Goal: Transaction & Acquisition: Purchase product/service

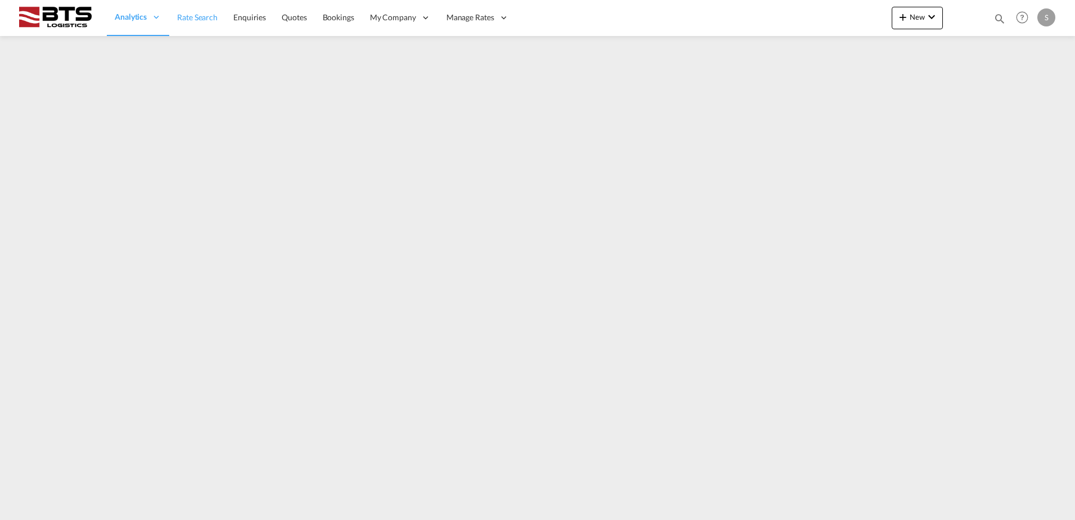
click at [183, 19] on span "Rate Search" at bounding box center [197, 17] width 40 height 10
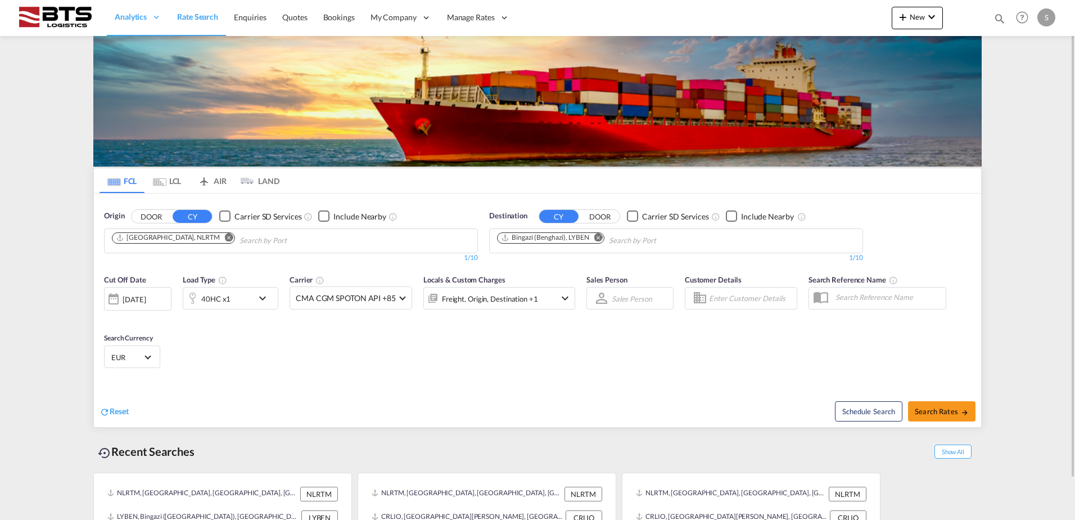
click at [596, 235] on md-icon "Remove" at bounding box center [598, 237] width 8 height 8
click at [589, 236] on input "Chips input." at bounding box center [550, 241] width 107 height 18
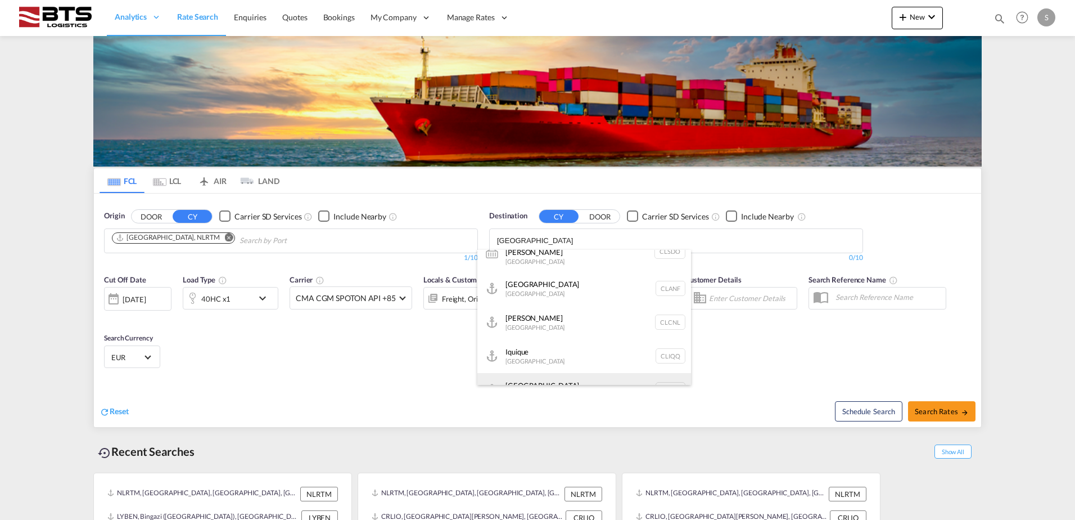
scroll to position [530, 0]
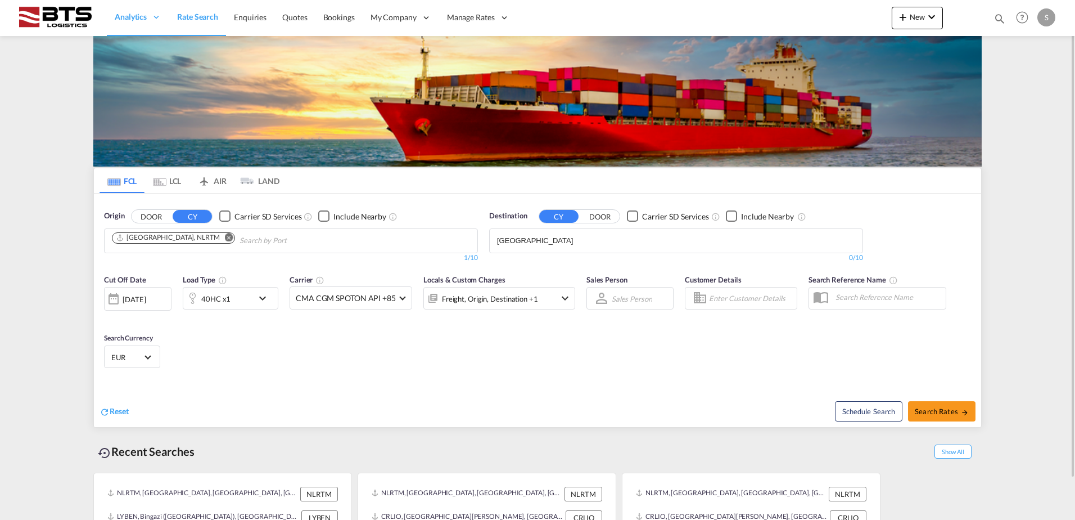
click at [543, 241] on body "Analytics Reports Dashboard Rate Search Enquiries Quotes Bookings" at bounding box center [537, 260] width 1075 height 520
click at [543, 241] on input "[GEOGRAPHIC_DATA]" at bounding box center [550, 241] width 107 height 18
type input "shekou"
click at [553, 259] on div "Shekou Pt China CNSHK" at bounding box center [585, 263] width 214 height 34
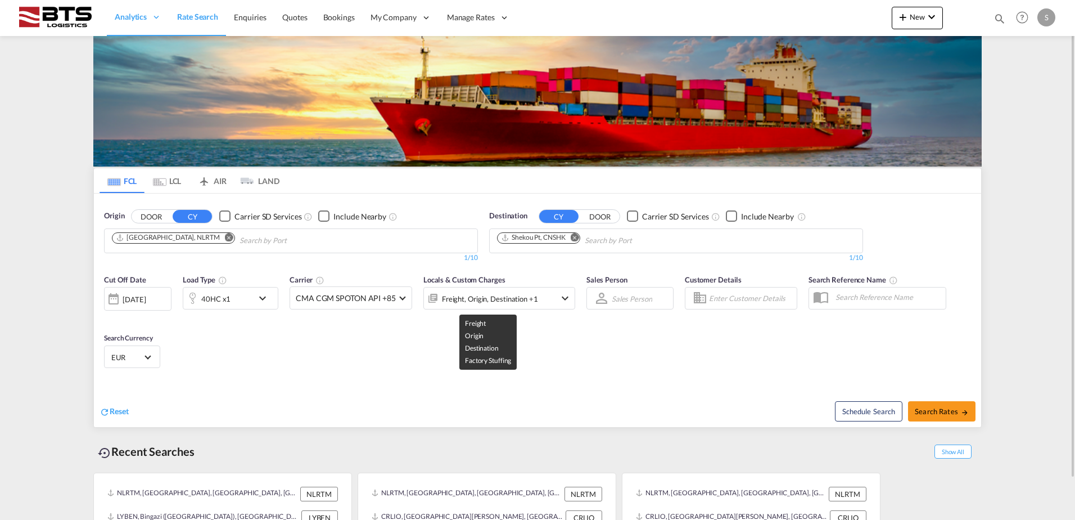
scroll to position [0, 0]
click at [265, 297] on md-icon "icon-chevron-down" at bounding box center [265, 297] width 19 height 13
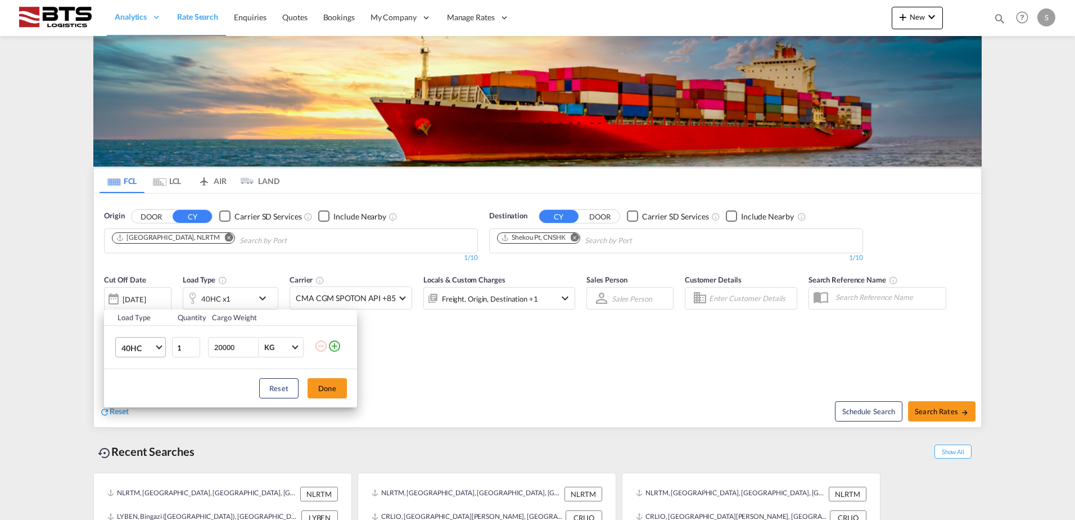
click at [160, 349] on md-select-value "40HC" at bounding box center [142, 346] width 45 height 19
click at [151, 299] on md-option "20GP" at bounding box center [150, 293] width 76 height 27
click at [331, 390] on button "Done" at bounding box center [327, 388] width 39 height 20
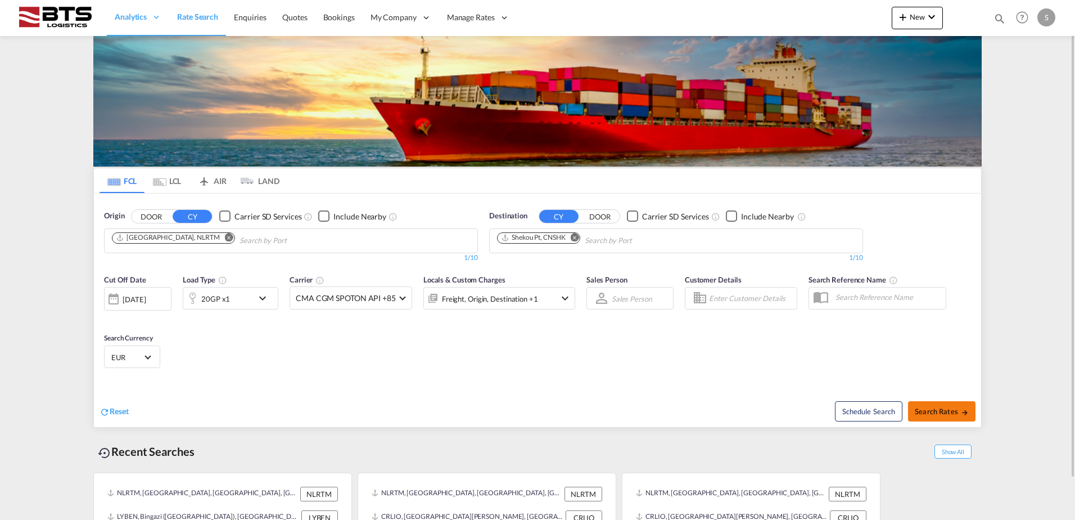
click at [952, 410] on span "Search Rates" at bounding box center [942, 411] width 54 height 9
type input "NLRTM to CNSHK / 15 Sep 2025"
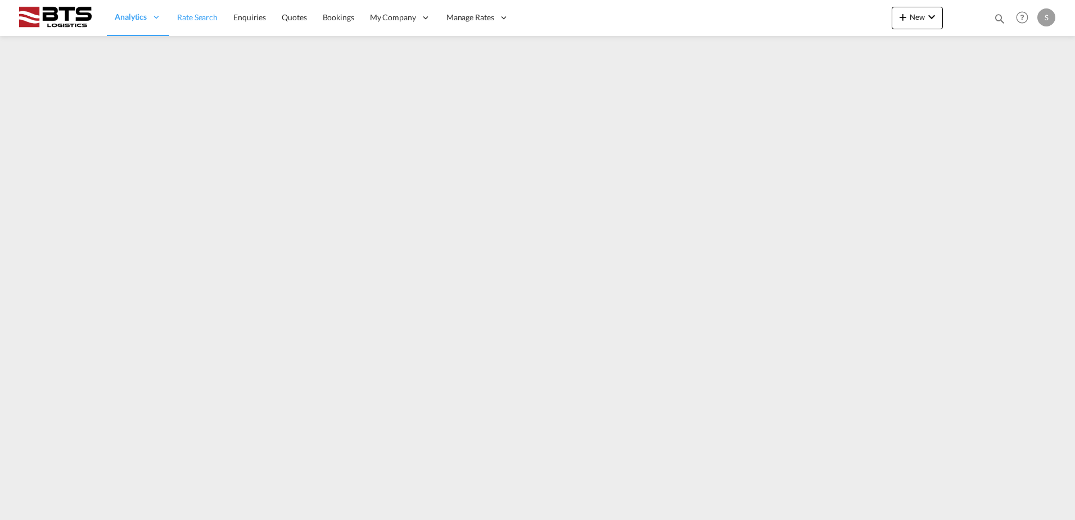
drag, startPoint x: 201, startPoint y: 18, endPoint x: 206, endPoint y: 22, distance: 6.8
click at [201, 18] on span "Rate Search" at bounding box center [197, 17] width 40 height 10
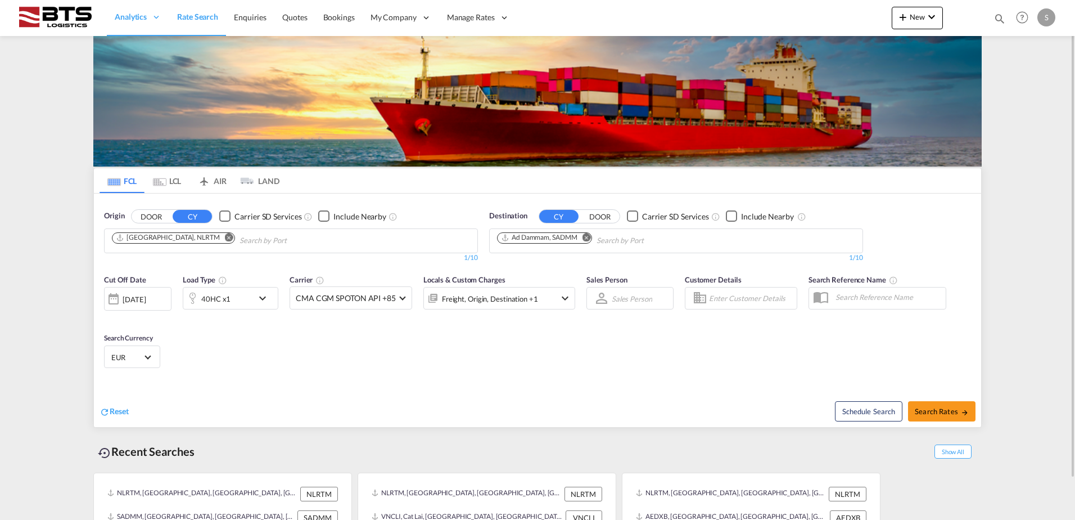
click at [591, 237] on md-icon "Remove" at bounding box center [587, 237] width 8 height 8
click at [540, 236] on body "Analytics Reports Dashboard Rate Search Enquiries Quotes Bookings" at bounding box center [537, 260] width 1075 height 520
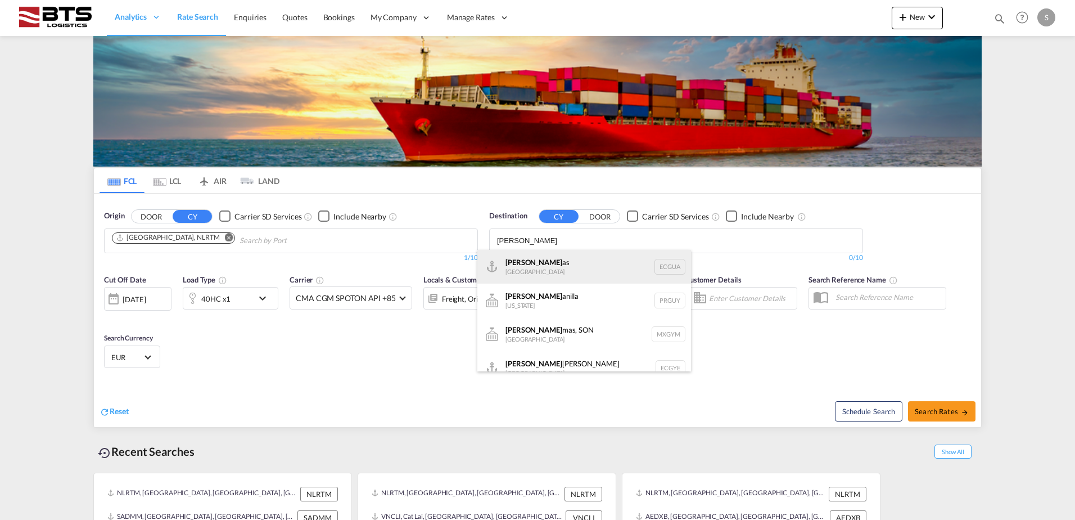
type input "[PERSON_NAME]"
click at [564, 268] on div "[PERSON_NAME] as [GEOGRAPHIC_DATA] [GEOGRAPHIC_DATA]" at bounding box center [585, 267] width 214 height 34
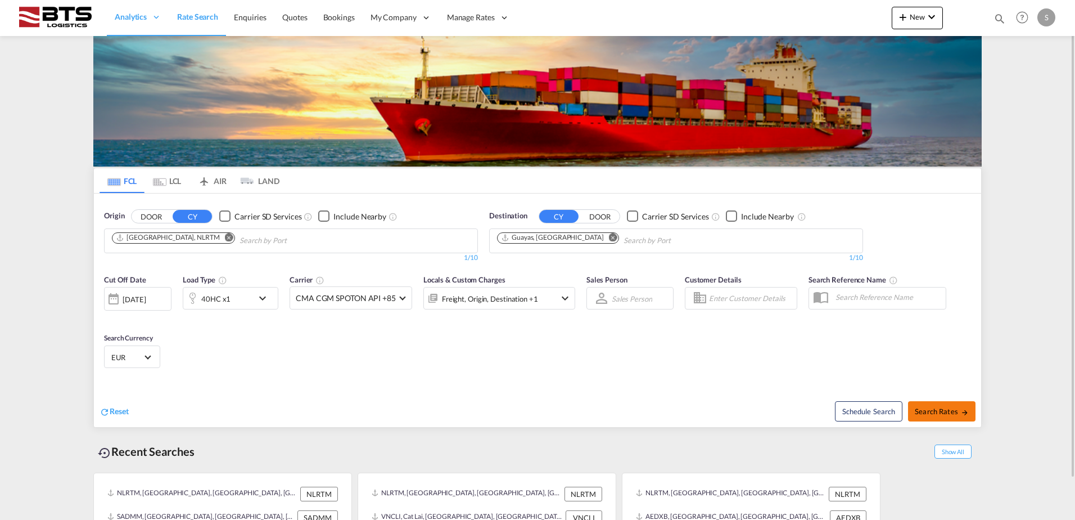
click at [934, 409] on span "Search Rates" at bounding box center [942, 411] width 54 height 9
type input "NLRTM to ECGUA / [DATE]"
